Goal: Transaction & Acquisition: Purchase product/service

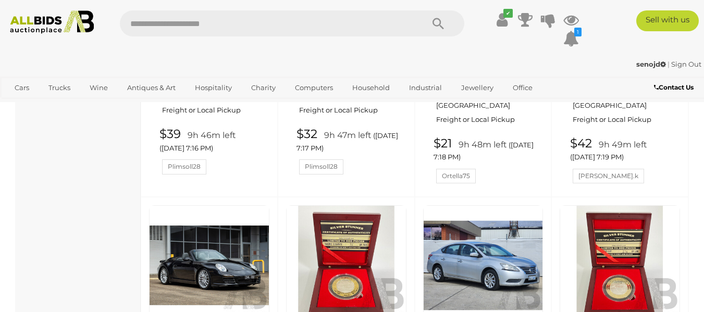
scroll to position [4958, 0]
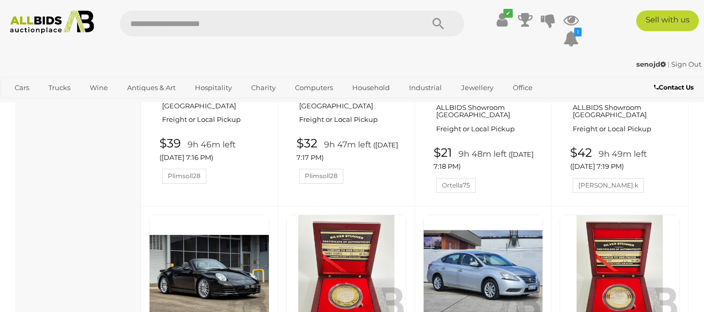
click at [497, 215] on link at bounding box center [483, 275] width 120 height 120
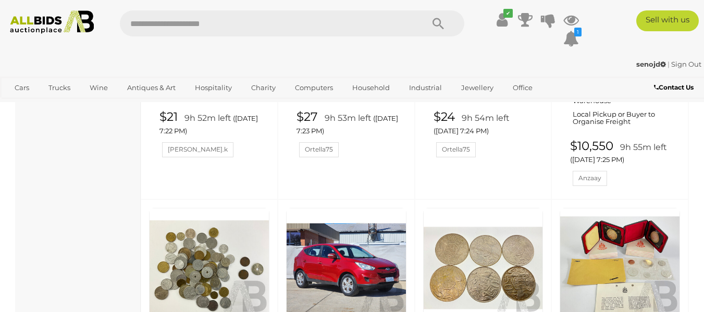
scroll to position [5666, 0]
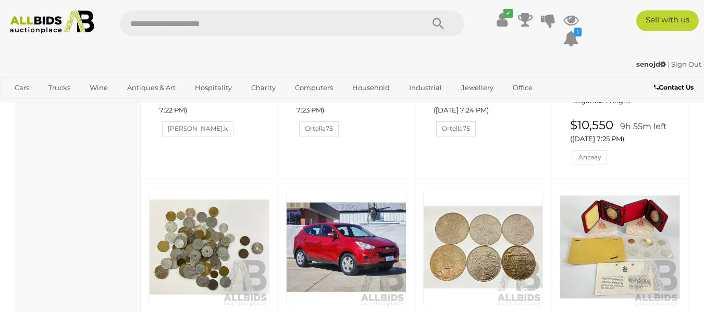
click at [362, 188] on img at bounding box center [346, 247] width 119 height 119
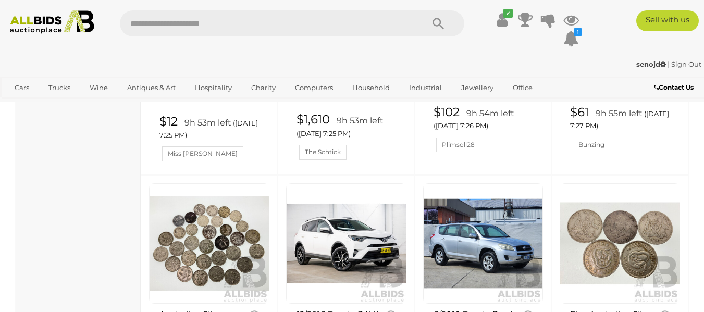
scroll to position [5900, 0]
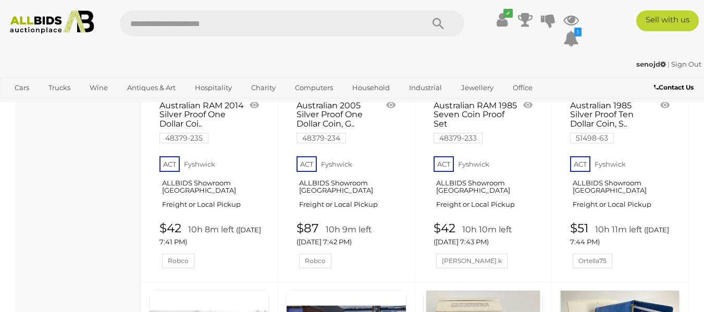
scroll to position [7518, 0]
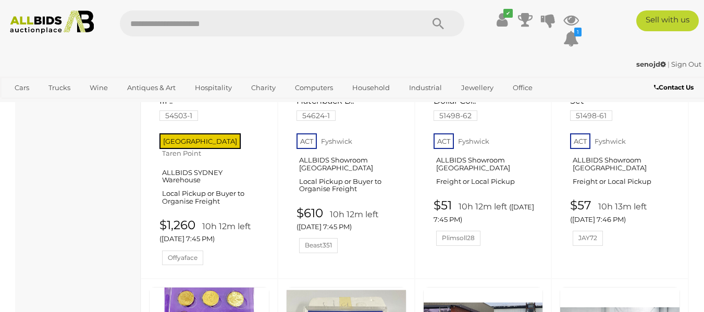
scroll to position [7899, 0]
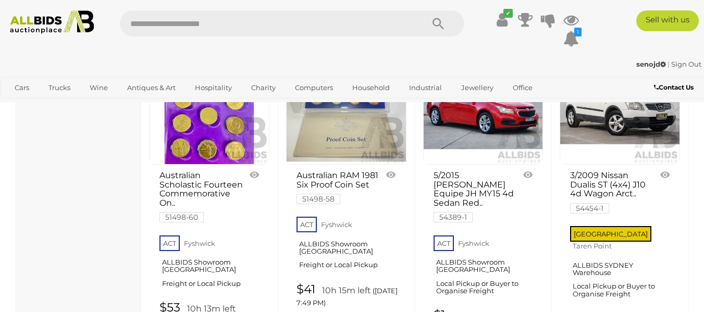
scroll to position [8163, 0]
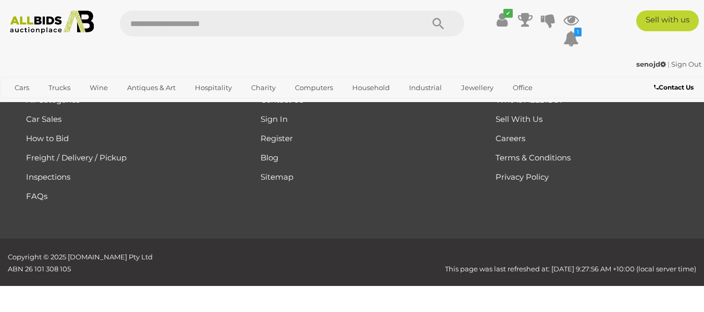
scroll to position [53, 0]
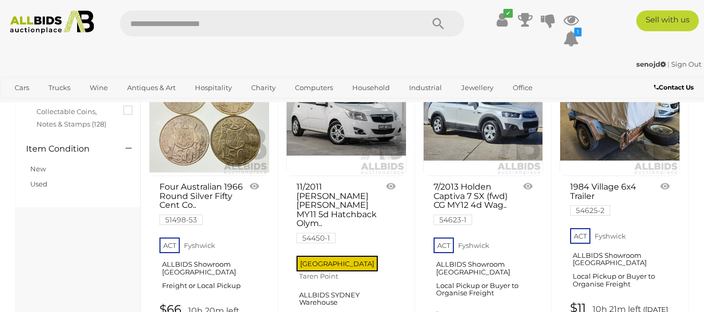
scroll to position [445, 0]
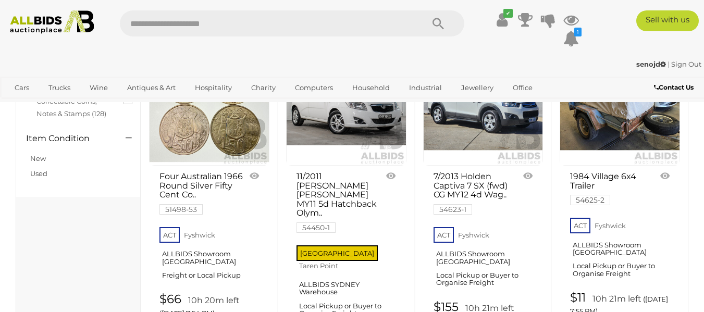
click at [356, 128] on img at bounding box center [346, 105] width 119 height 119
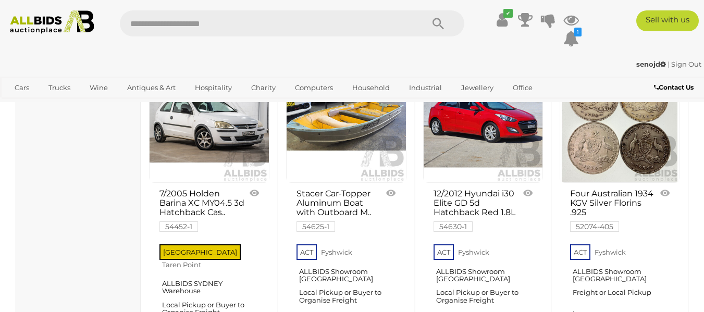
scroll to position [1112, 0]
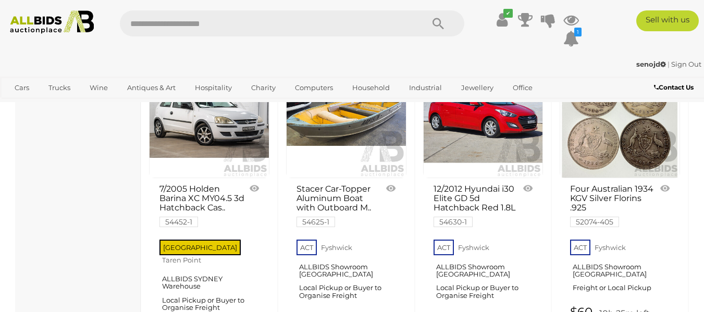
click at [504, 108] on img at bounding box center [483, 118] width 119 height 119
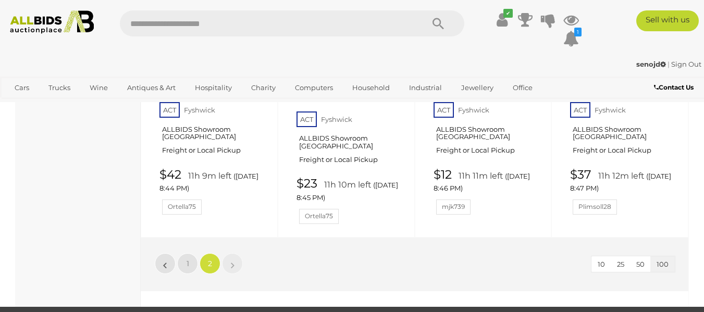
scroll to position [5192, 0]
